Goal: Transaction & Acquisition: Purchase product/service

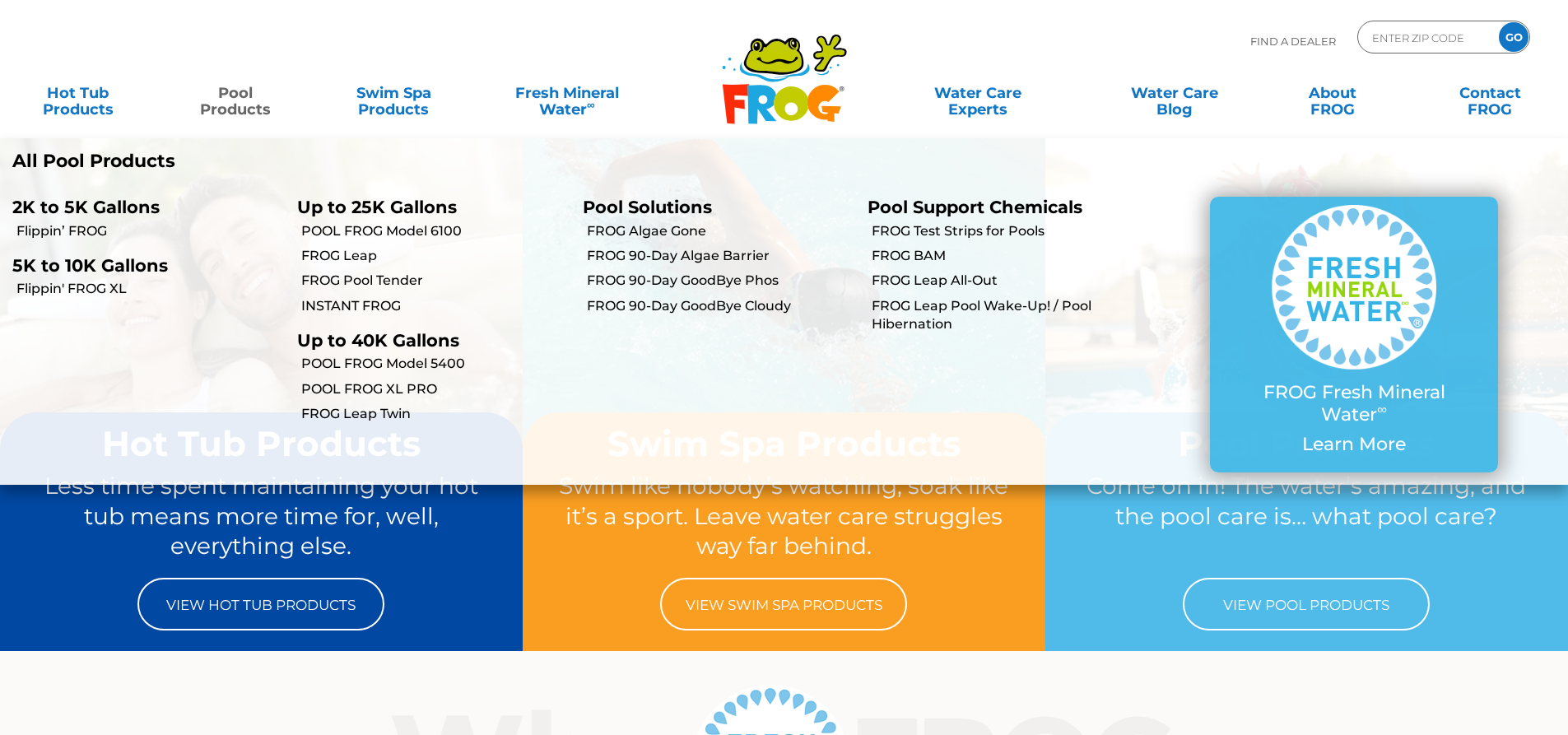
click at [222, 100] on link "Pool Products" at bounding box center [236, 93] width 122 height 32
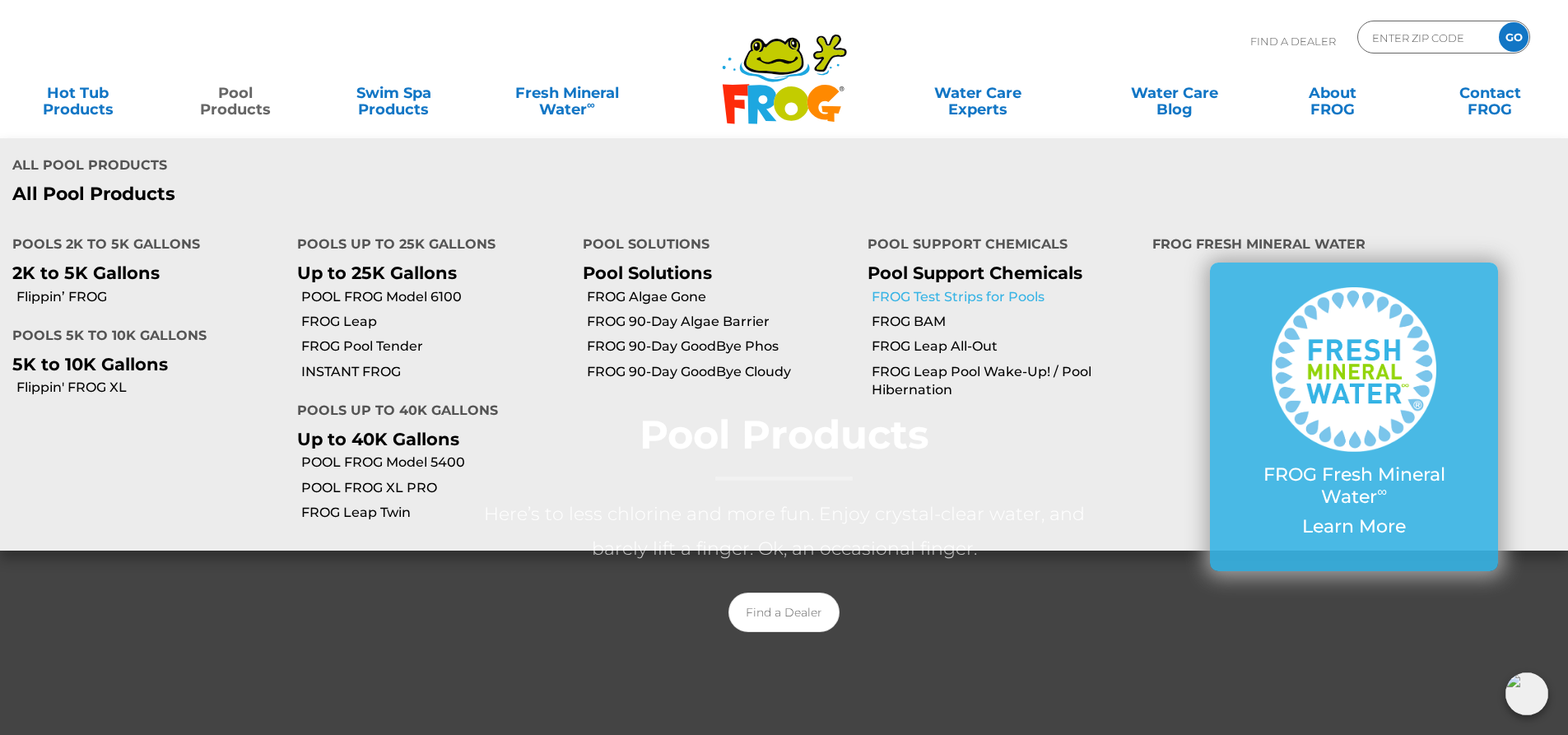
click at [1011, 289] on link "FROG Test Strips for Pools" at bounding box center [1006, 298] width 268 height 19
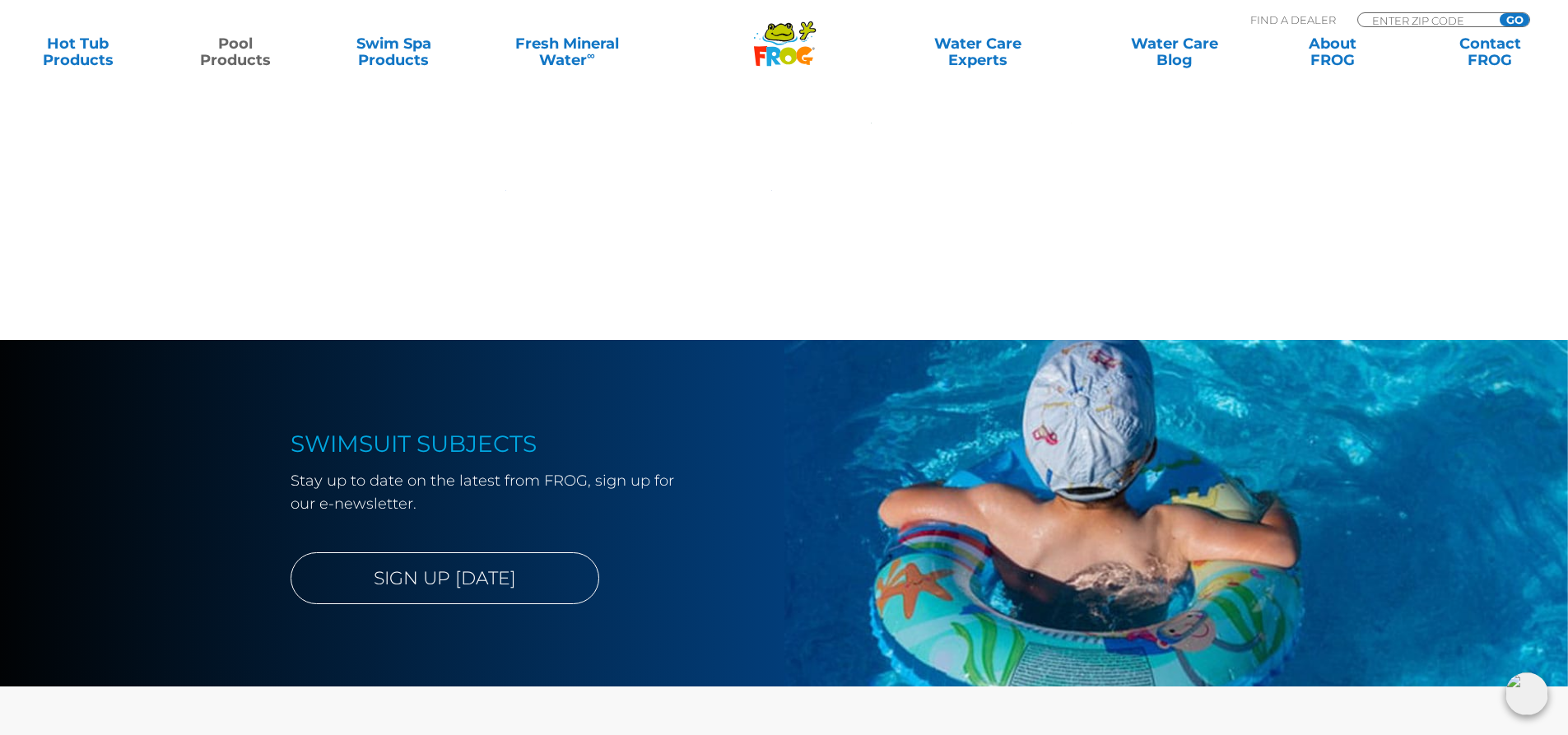
scroll to position [2882, 0]
